Goal: Find specific page/section: Find specific page/section

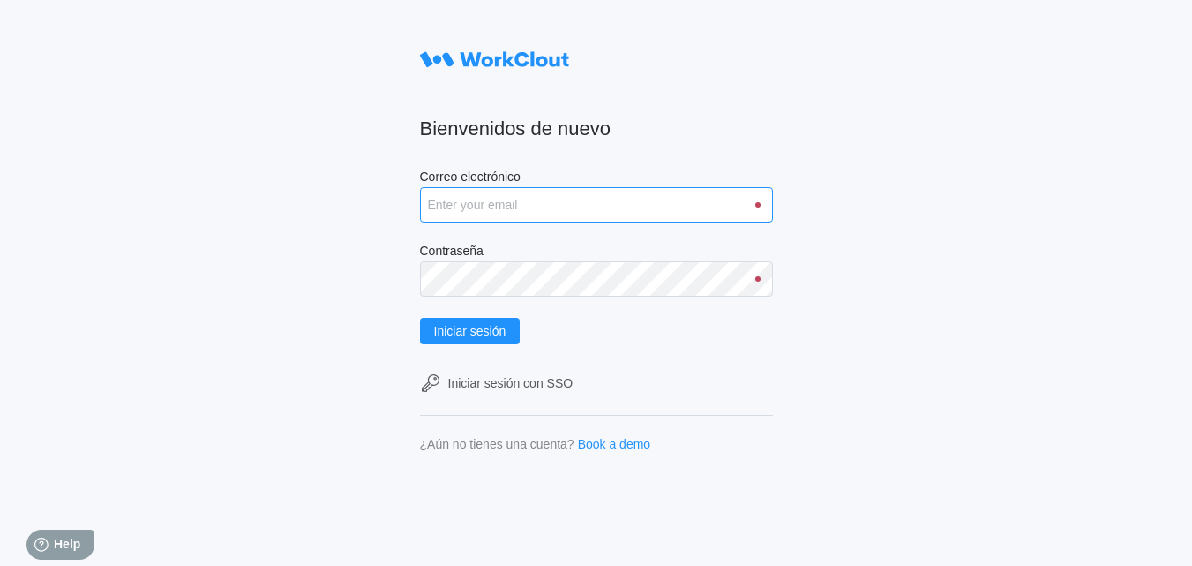
type input "[PERSON_NAME][EMAIL_ADDRESS][PERSON_NAME][DOMAIN_NAME]"
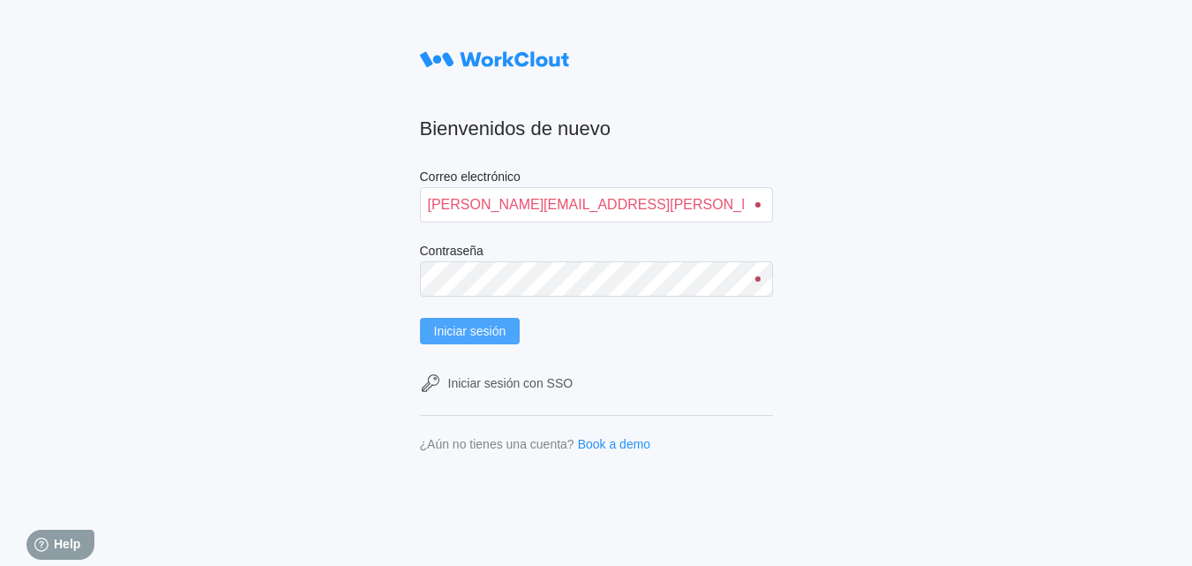
click at [445, 320] on button "Iniciar sesión" at bounding box center [470, 331] width 101 height 26
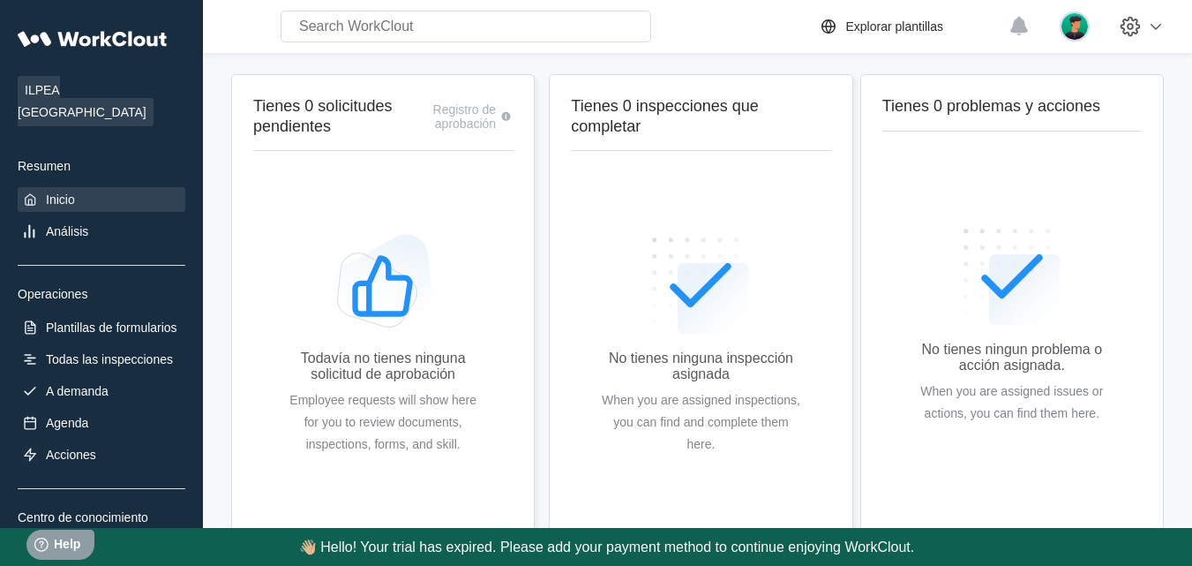
click at [853, 214] on div "Tienes 0 problemas y acciones No tienes ningun problema o acción asignada. When…" at bounding box center [1008, 383] width 311 height 618
click at [857, 202] on div "Tienes 0 problemas y acciones No tienes ningun problema o acción asignada. When…" at bounding box center [1008, 383] width 311 height 618
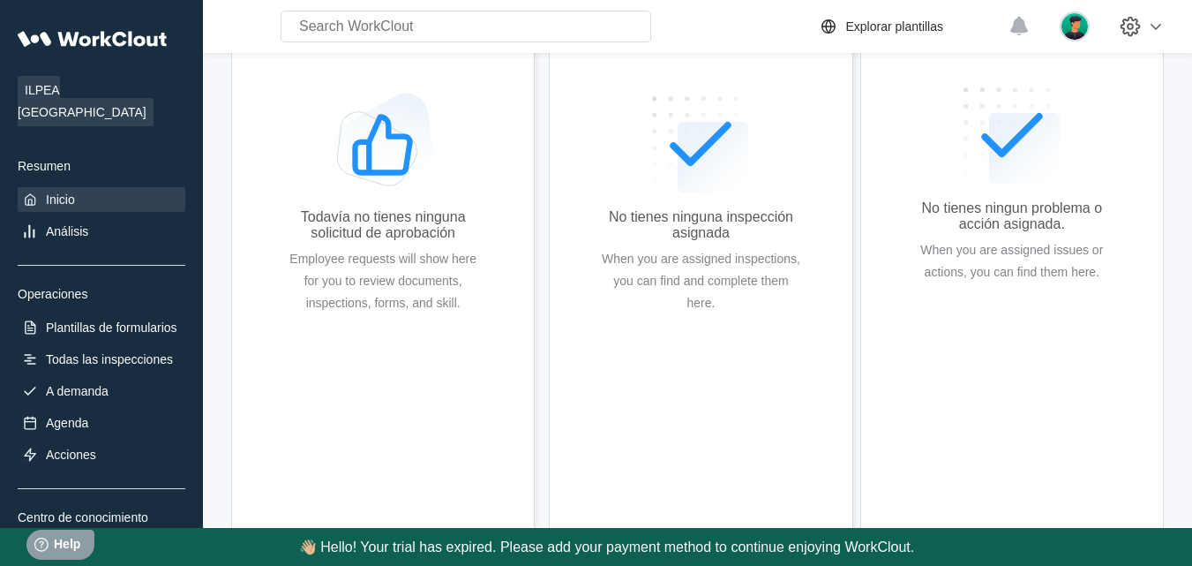
scroll to position [164, 0]
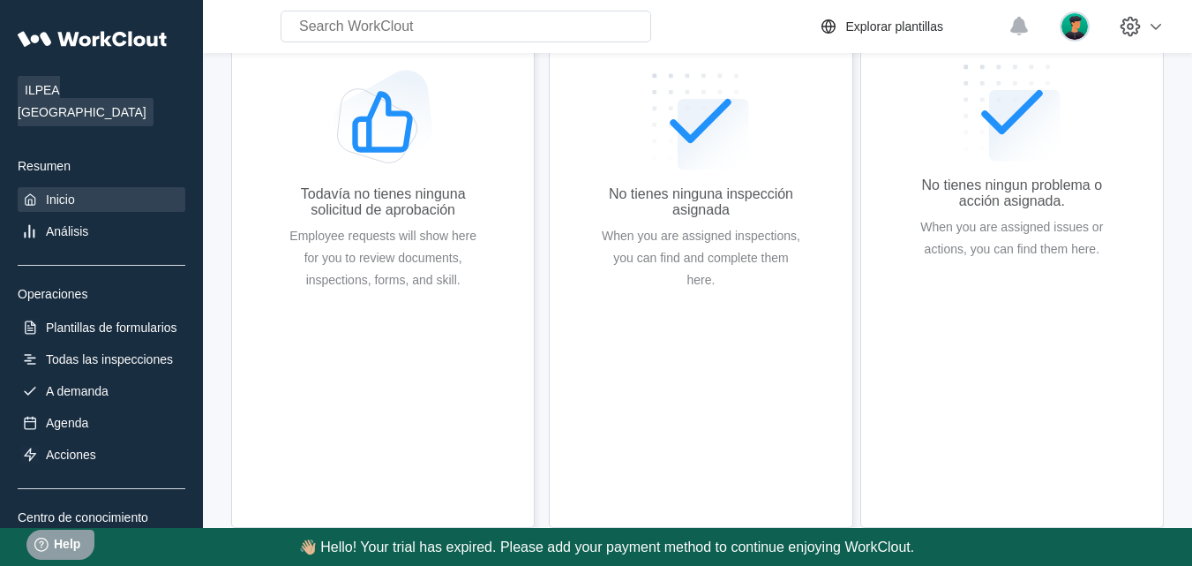
click at [62, 192] on div "Inicio" at bounding box center [60, 199] width 29 height 14
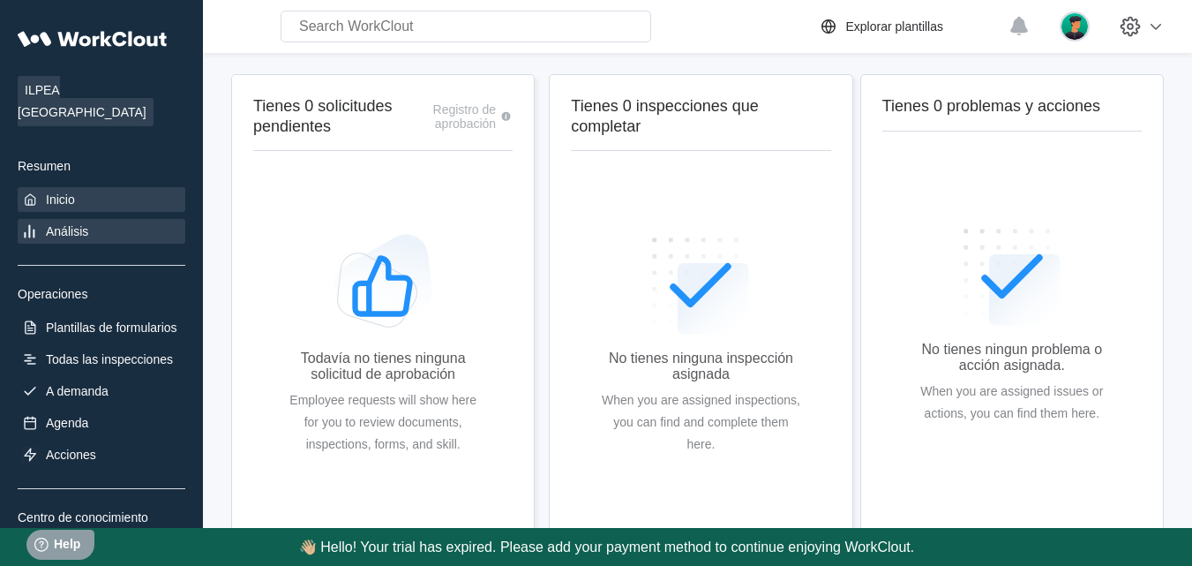
click at [62, 224] on div "Análisis" at bounding box center [67, 231] width 42 height 14
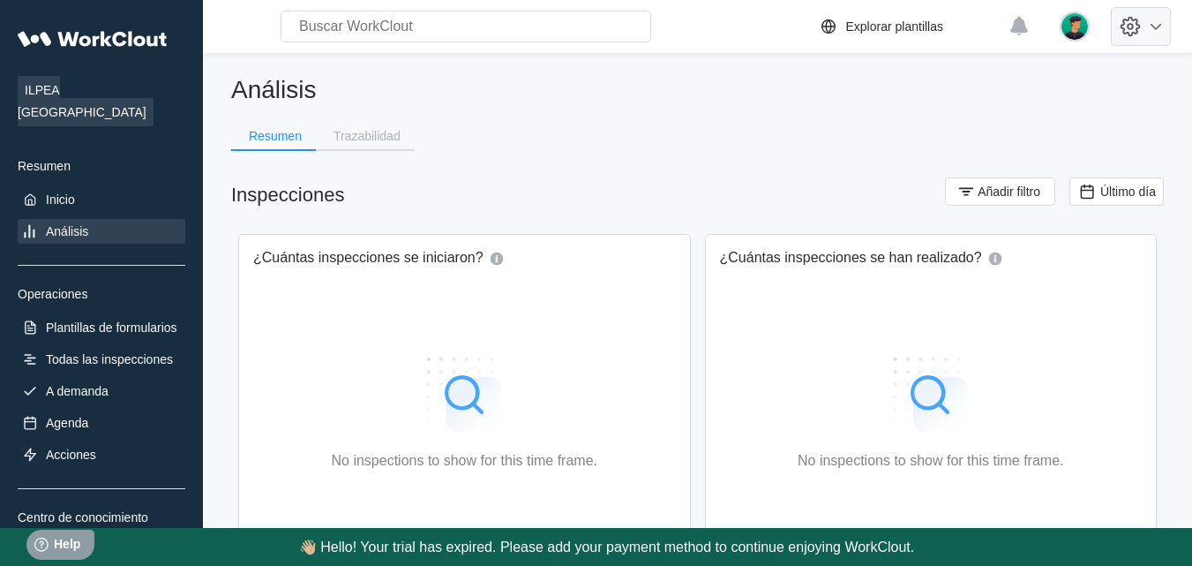
click at [1162, 27] on icon at bounding box center [1155, 26] width 21 height 21
click at [369, 140] on div "Trazabilidad" at bounding box center [367, 136] width 67 height 12
